Goal: Find specific page/section: Find specific page/section

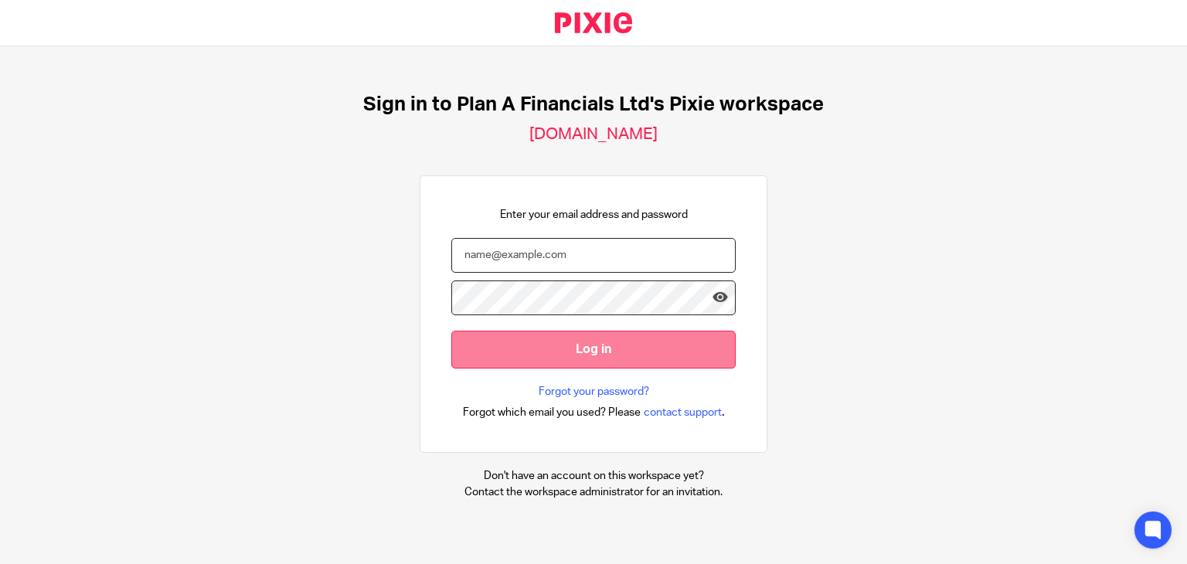
type input "[PERSON_NAME][EMAIL_ADDRESS][DOMAIN_NAME]"
click at [600, 342] on input "Log in" at bounding box center [593, 350] width 284 height 38
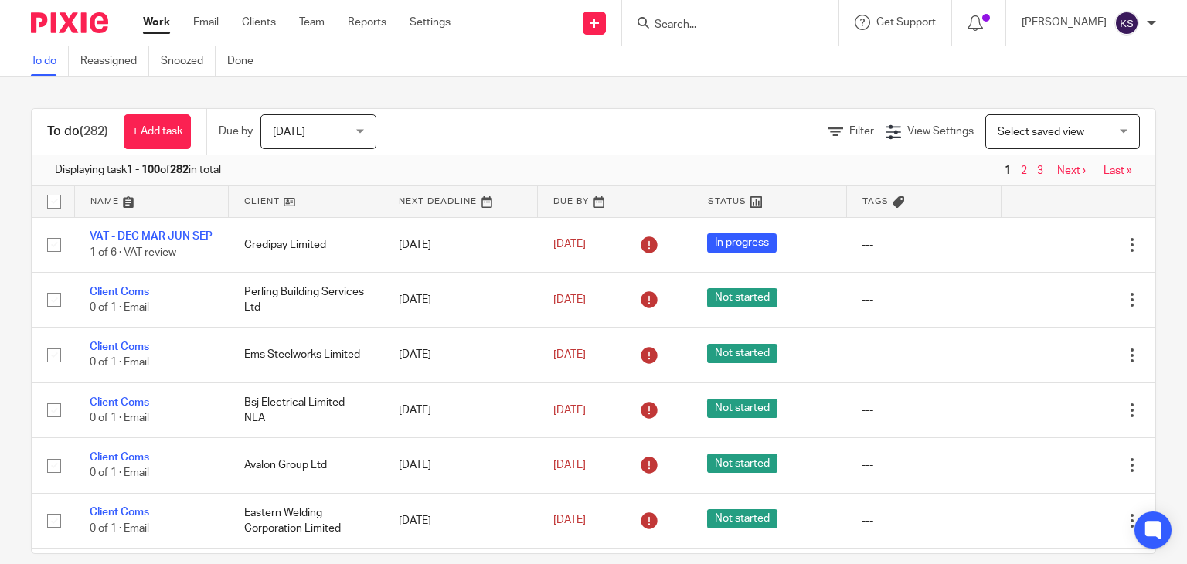
click at [712, 24] on input "Search" at bounding box center [722, 26] width 139 height 14
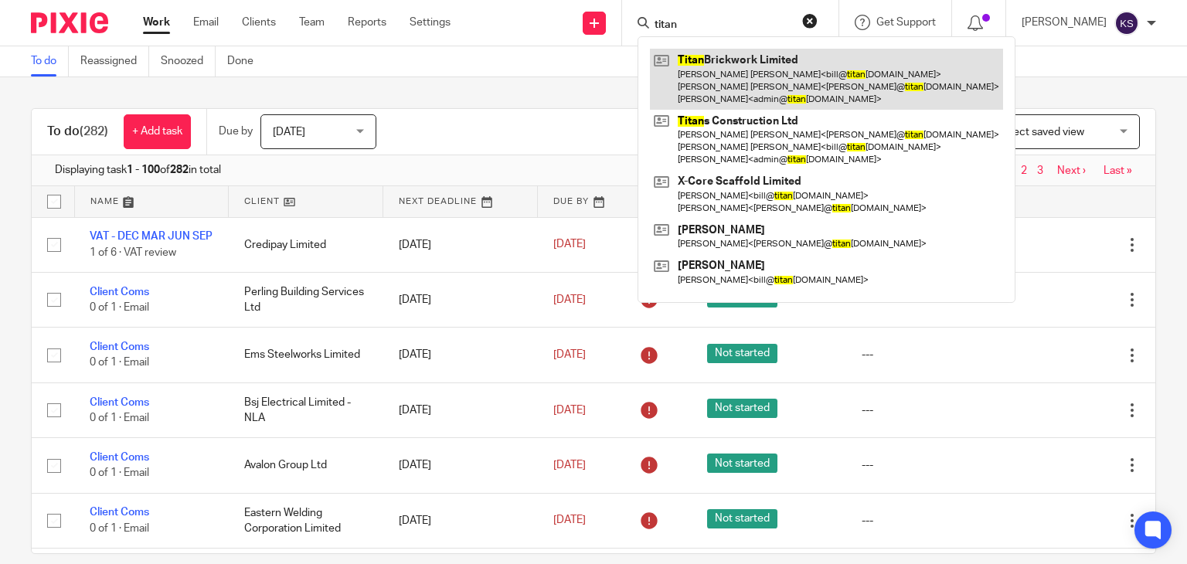
type input "titan"
click at [779, 65] on link at bounding box center [826, 79] width 353 height 61
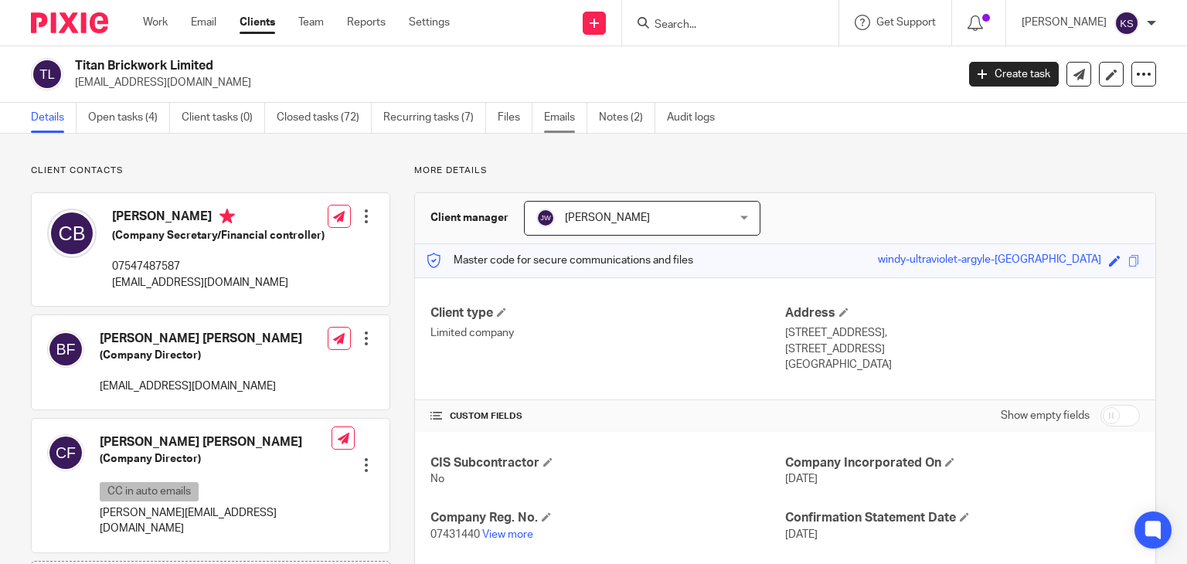
click at [562, 121] on link "Emails" at bounding box center [565, 118] width 43 height 30
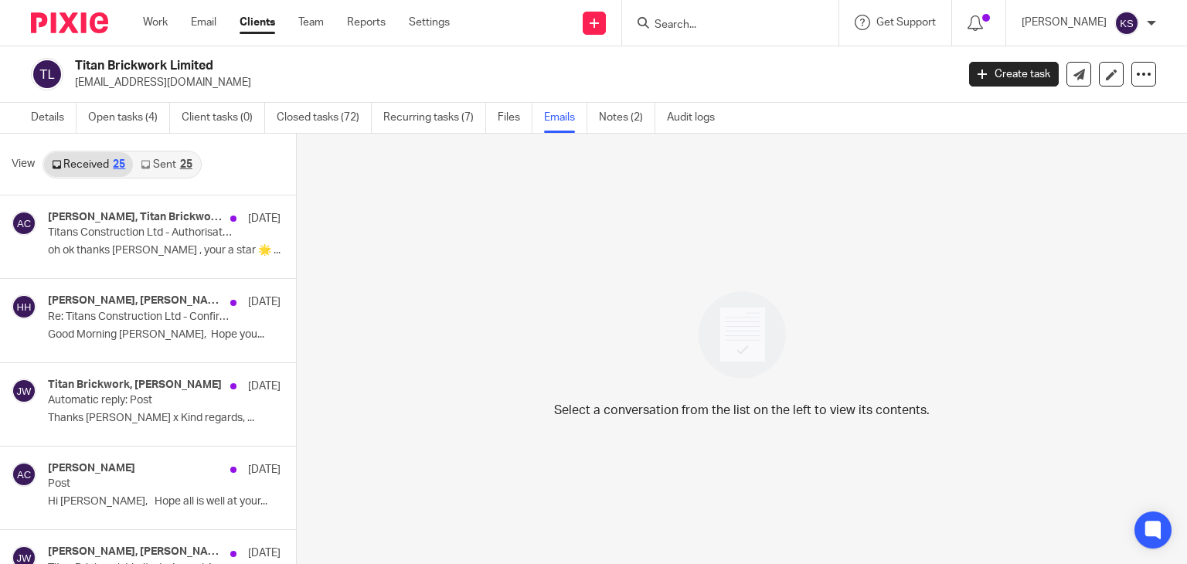
click at [164, 158] on link "Sent 25" at bounding box center [166, 164] width 66 height 25
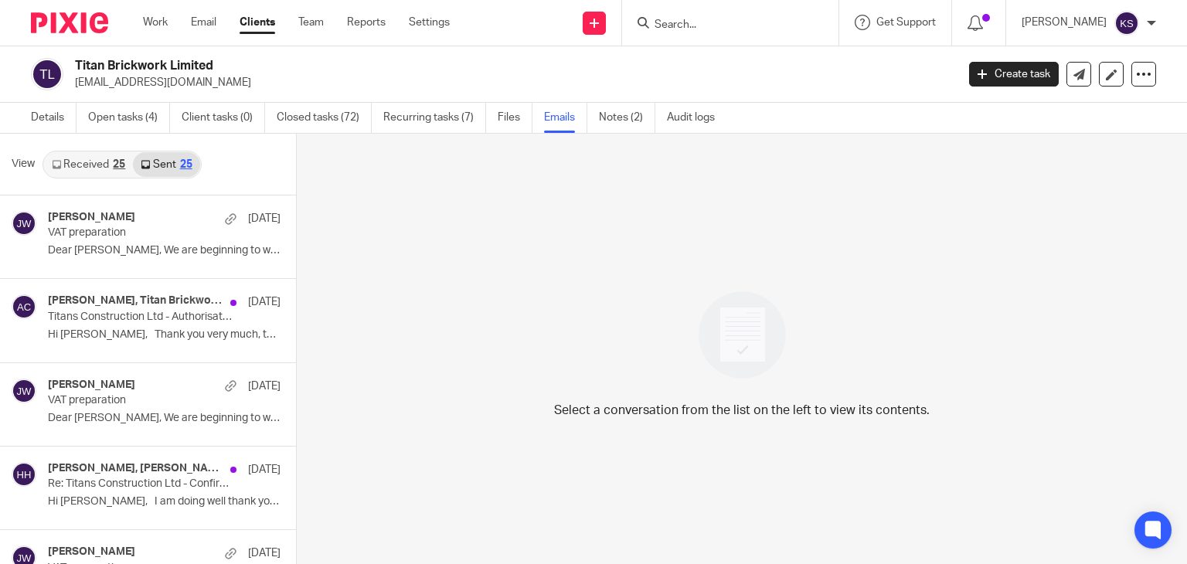
scroll to position [2, 0]
